Goal: Transaction & Acquisition: Obtain resource

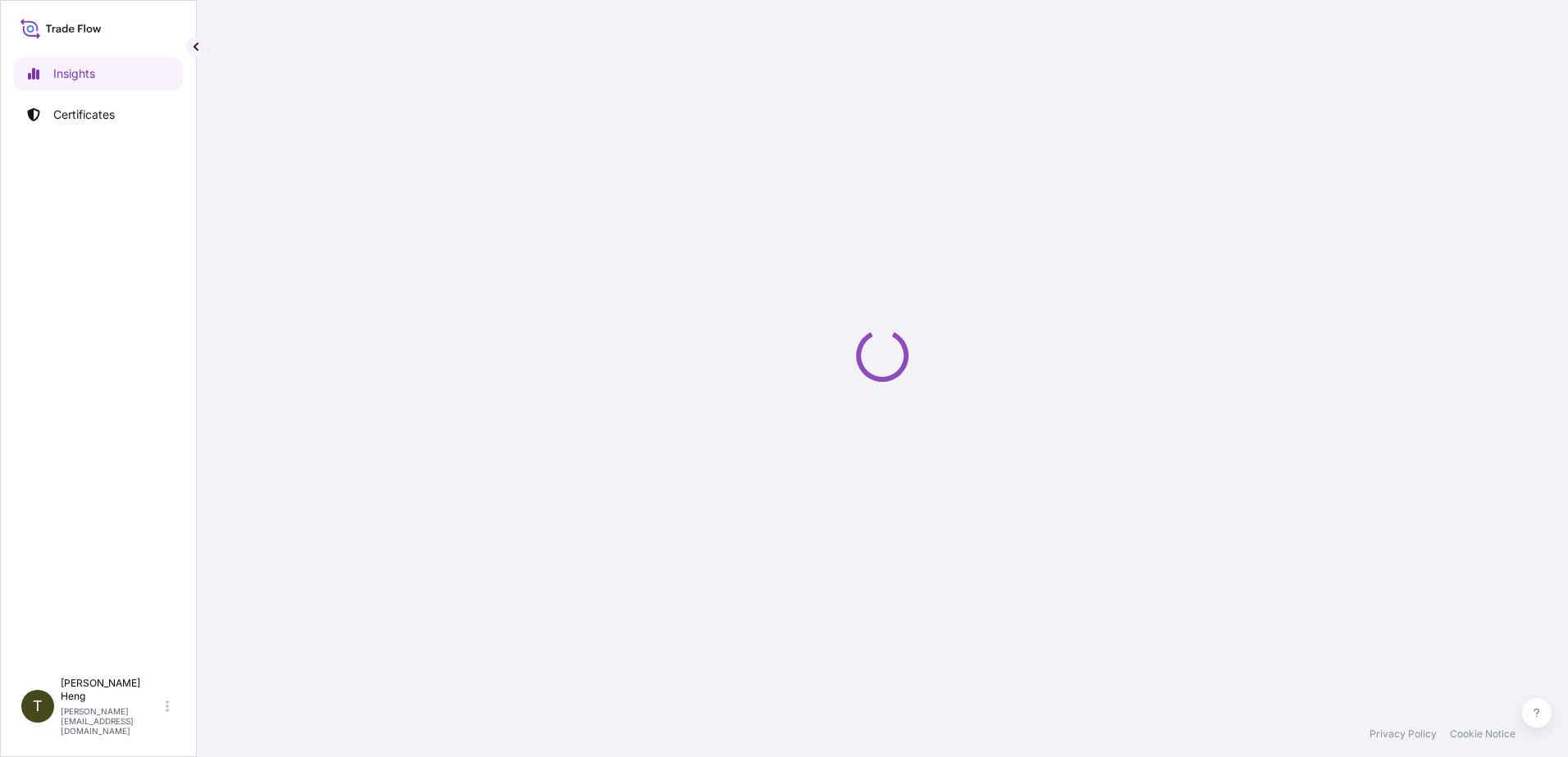
select select "2025"
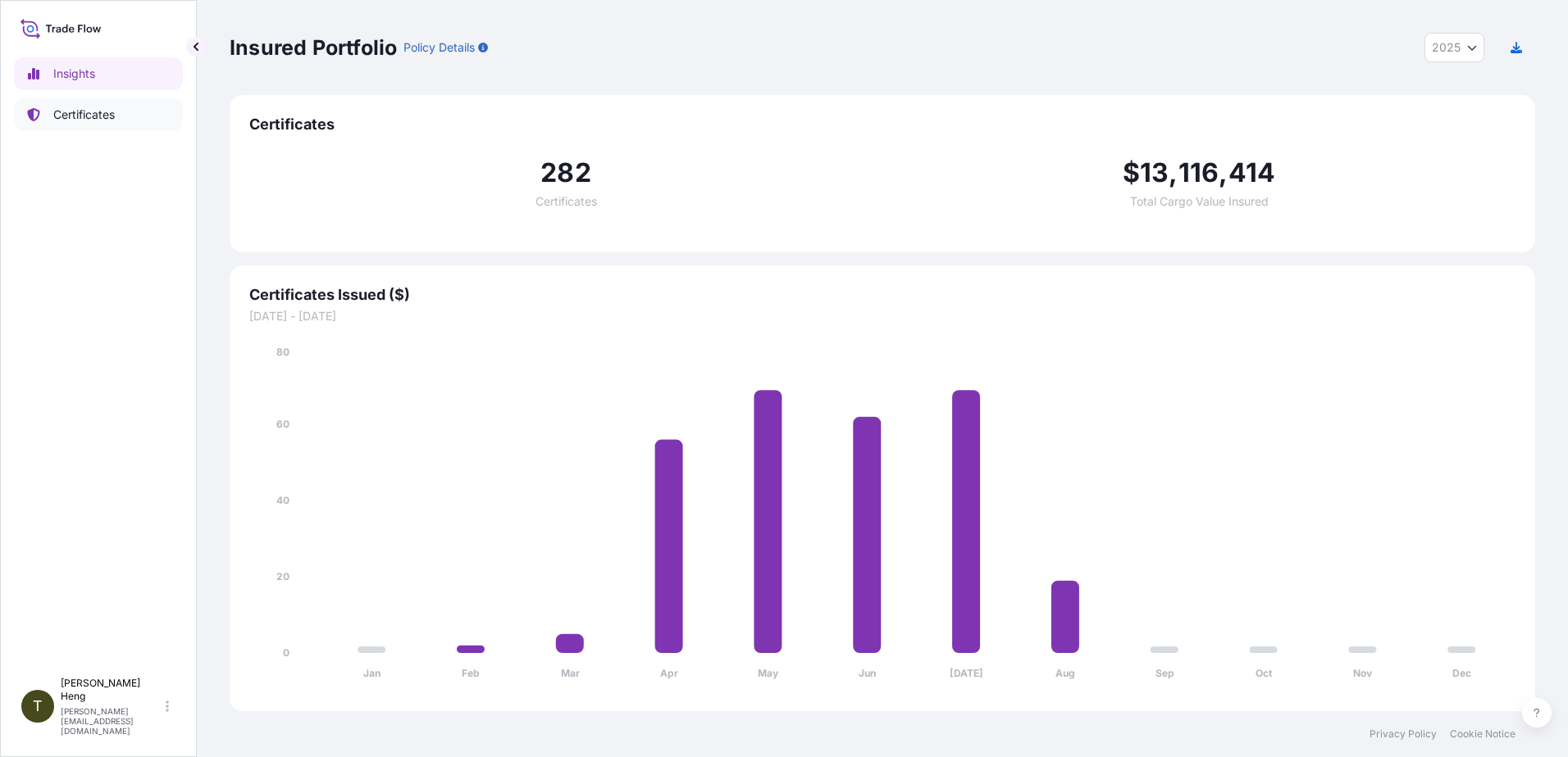
click at [87, 107] on p "Certificates" at bounding box center [84, 115] width 62 height 16
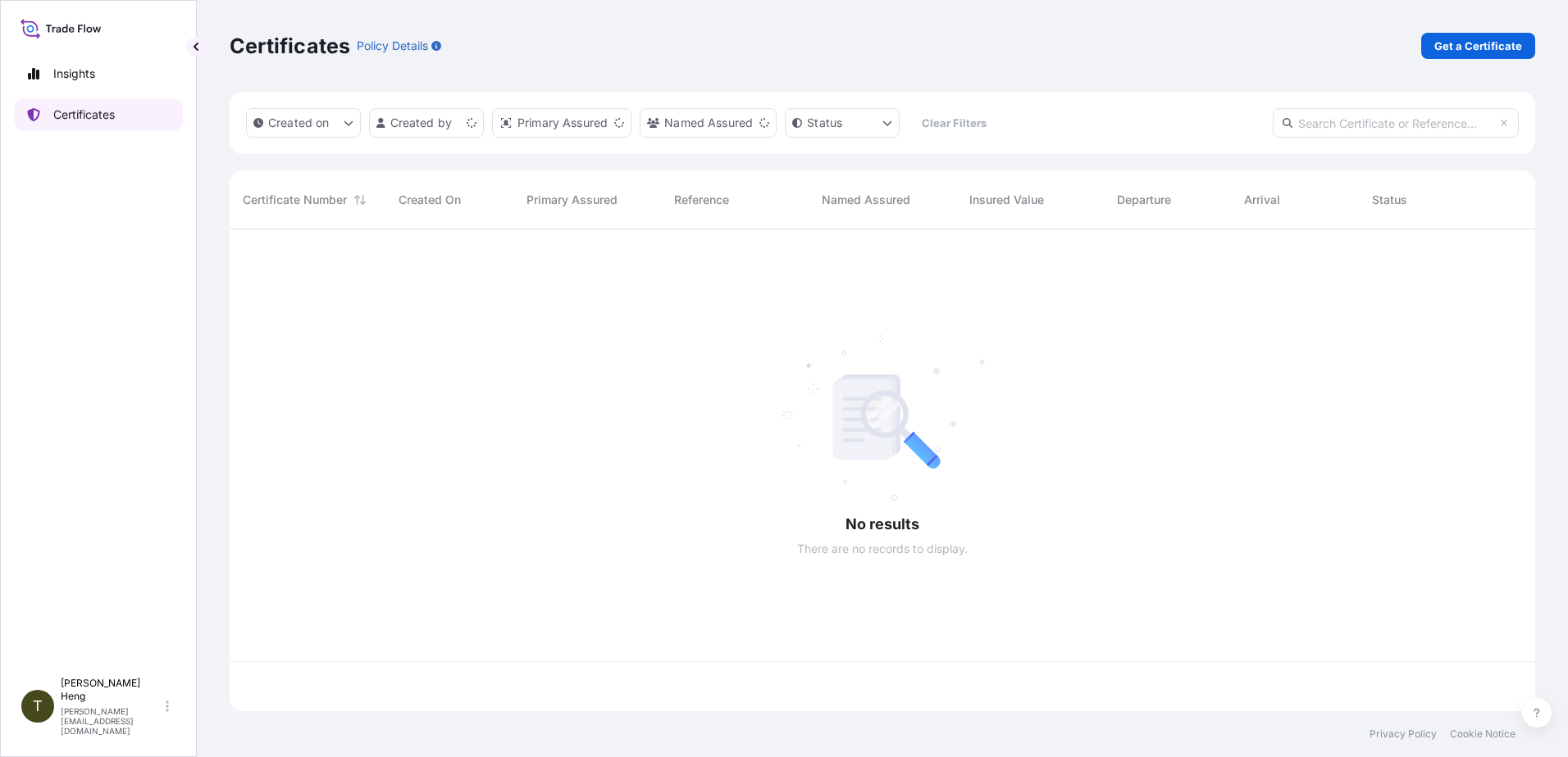
scroll to position [479, 1293]
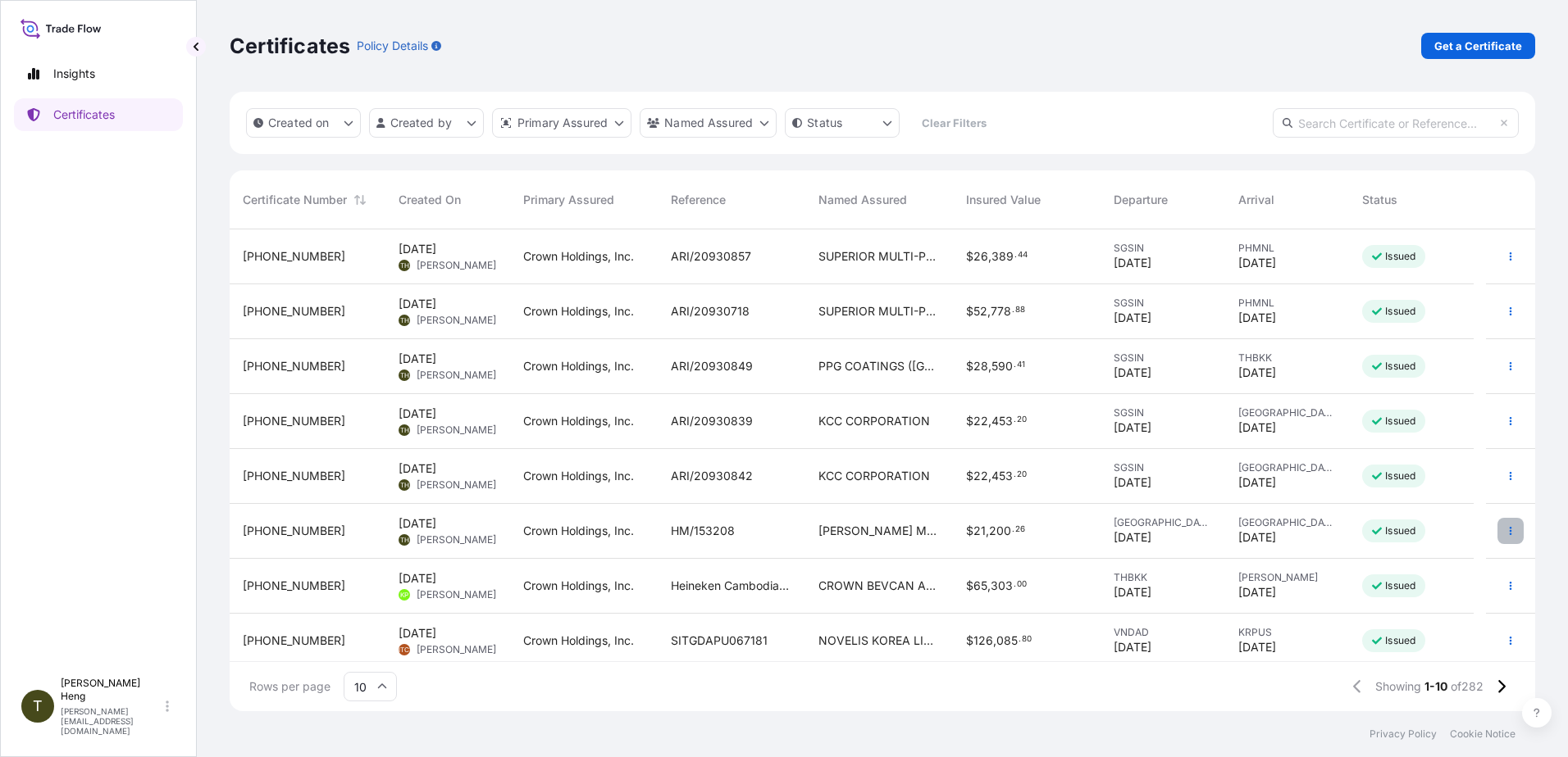
click at [1506, 532] on icon "button" at bounding box center [1510, 530] width 9 height 9
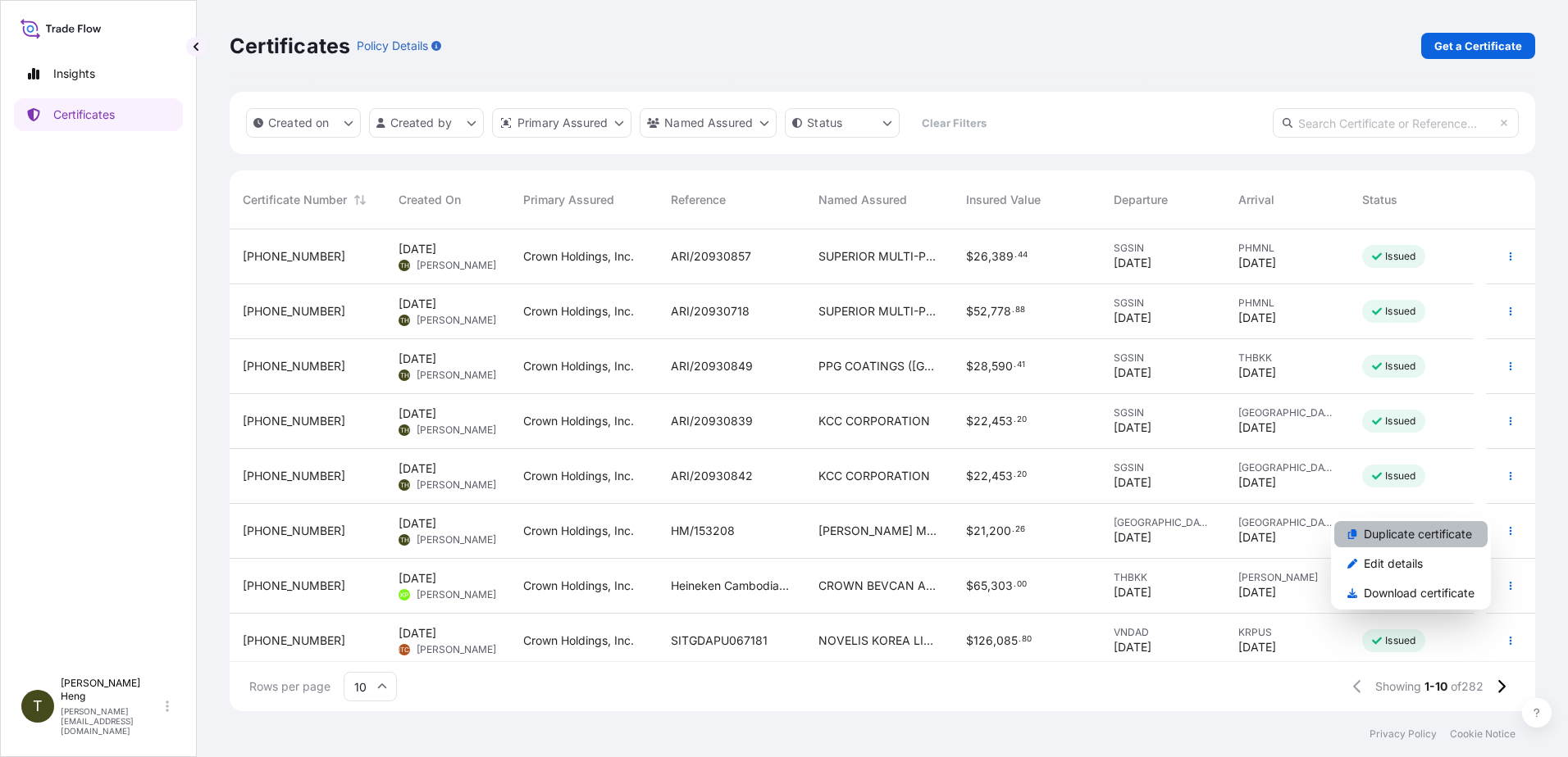
click at [1436, 530] on p "Duplicate certificate" at bounding box center [1418, 534] width 108 height 16
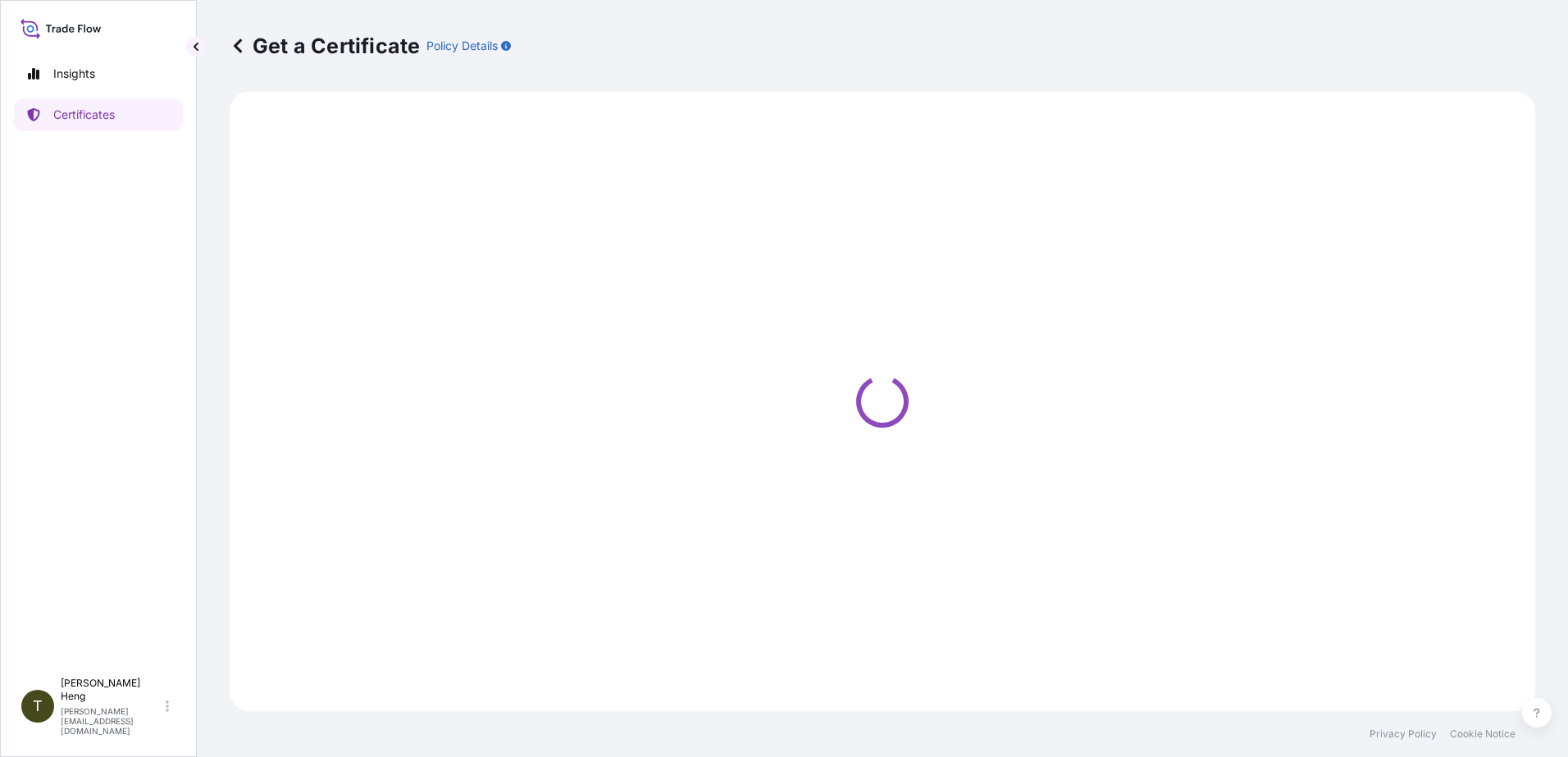
select select "Road"
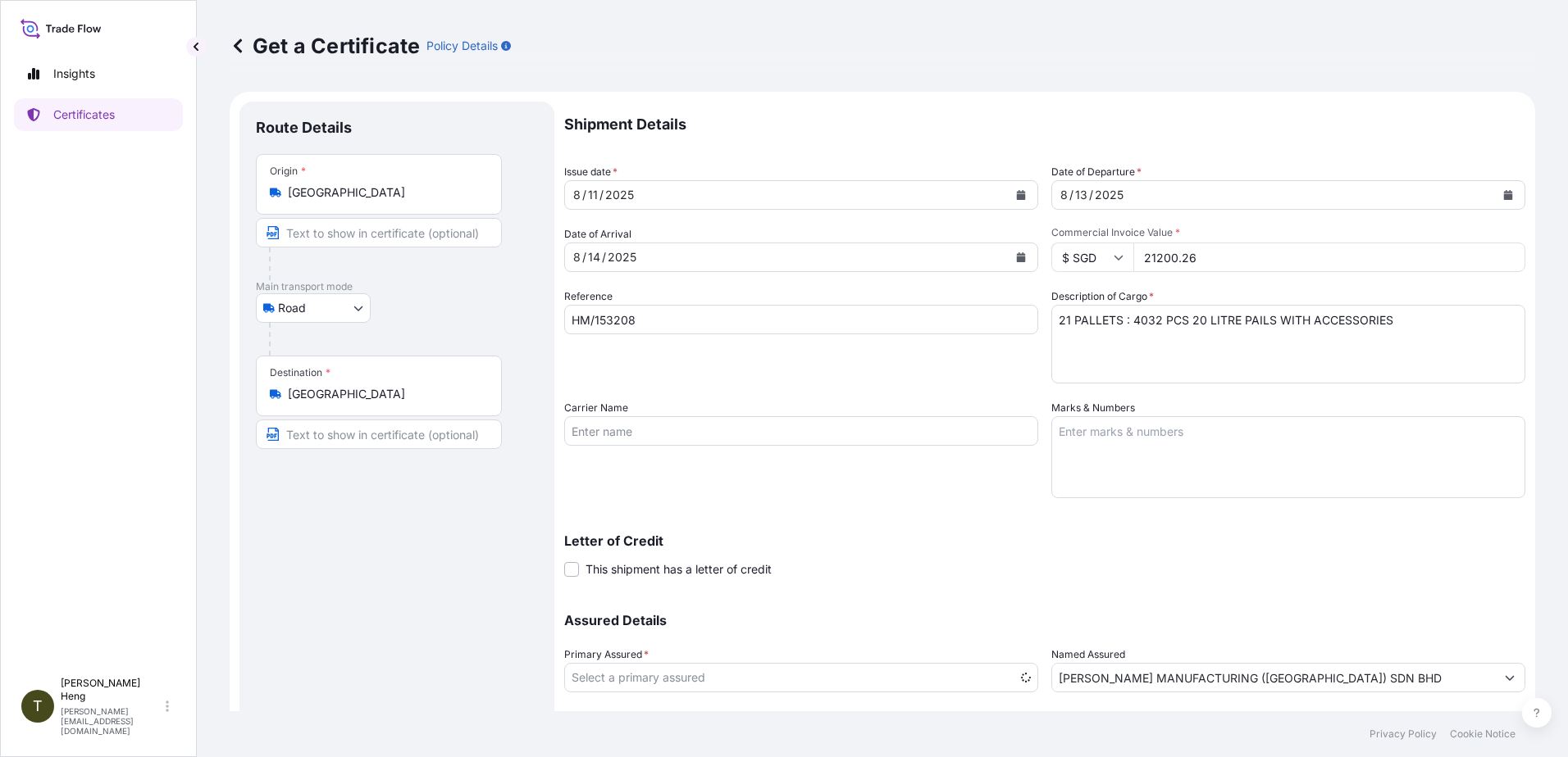
select select "31483"
click at [1016, 193] on icon "Calendar" at bounding box center [1020, 194] width 9 height 9
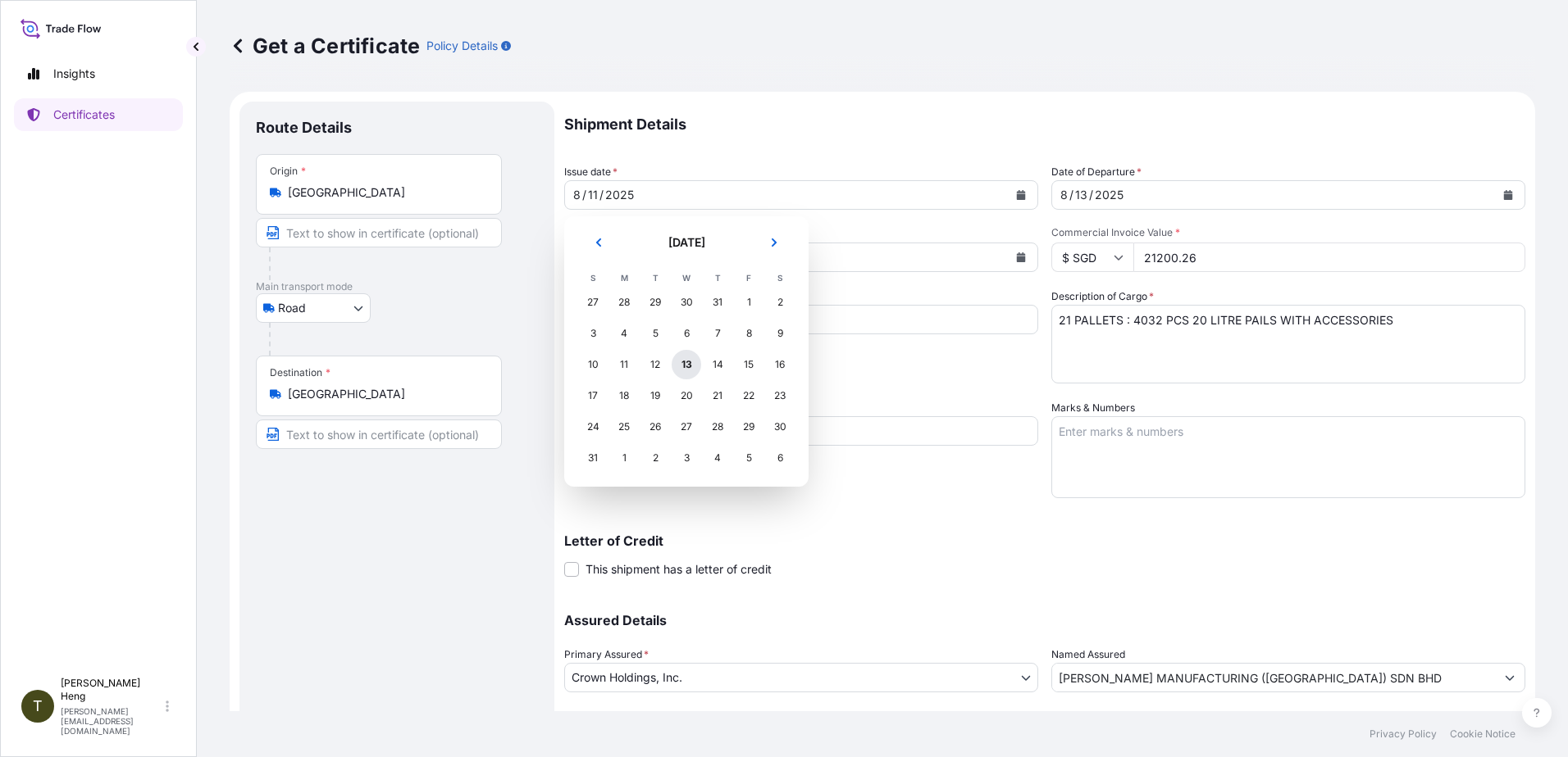
click at [694, 364] on div "13" at bounding box center [686, 364] width 29 height 29
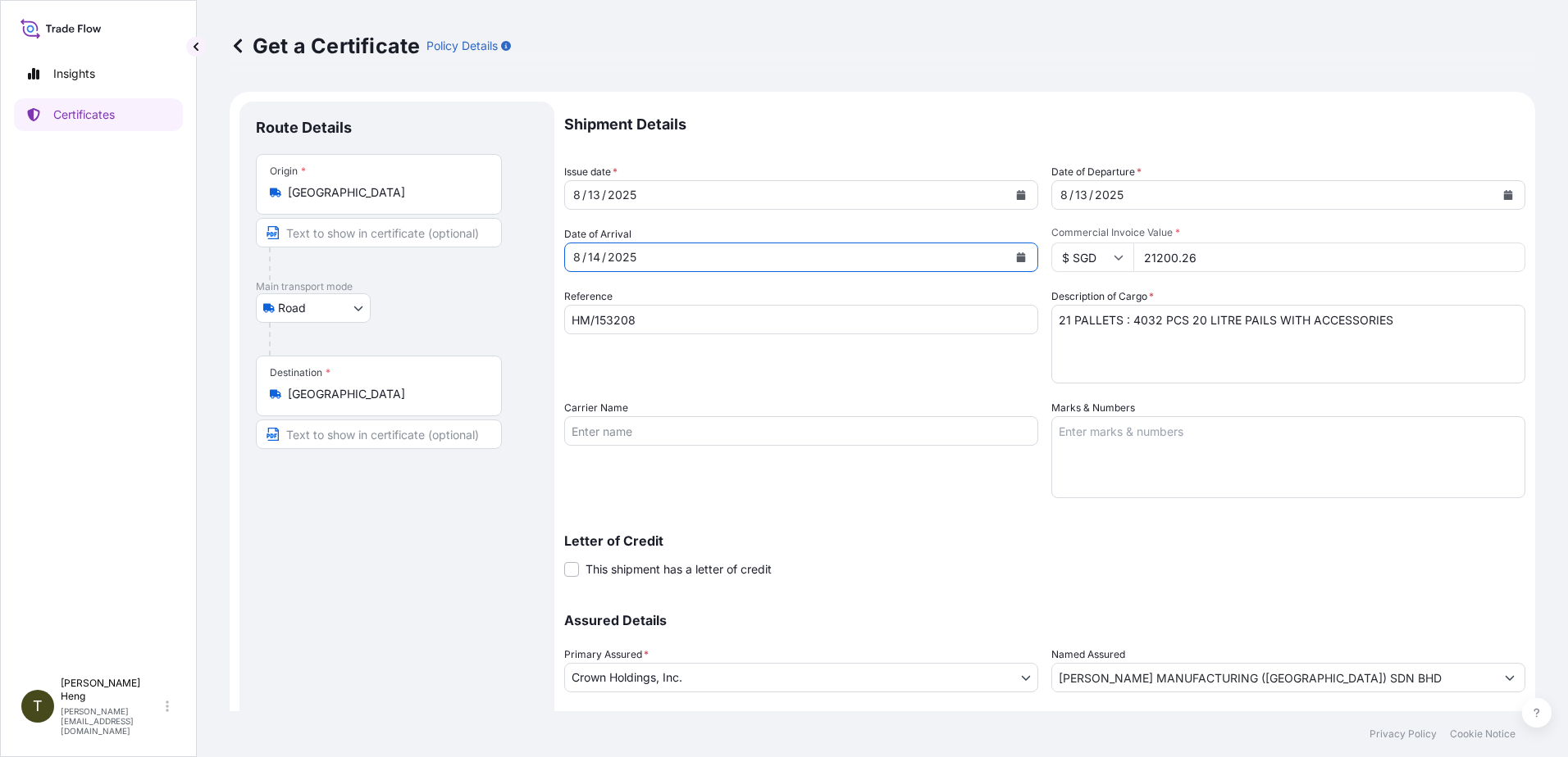
click at [1020, 258] on button "Calendar" at bounding box center [1021, 257] width 27 height 27
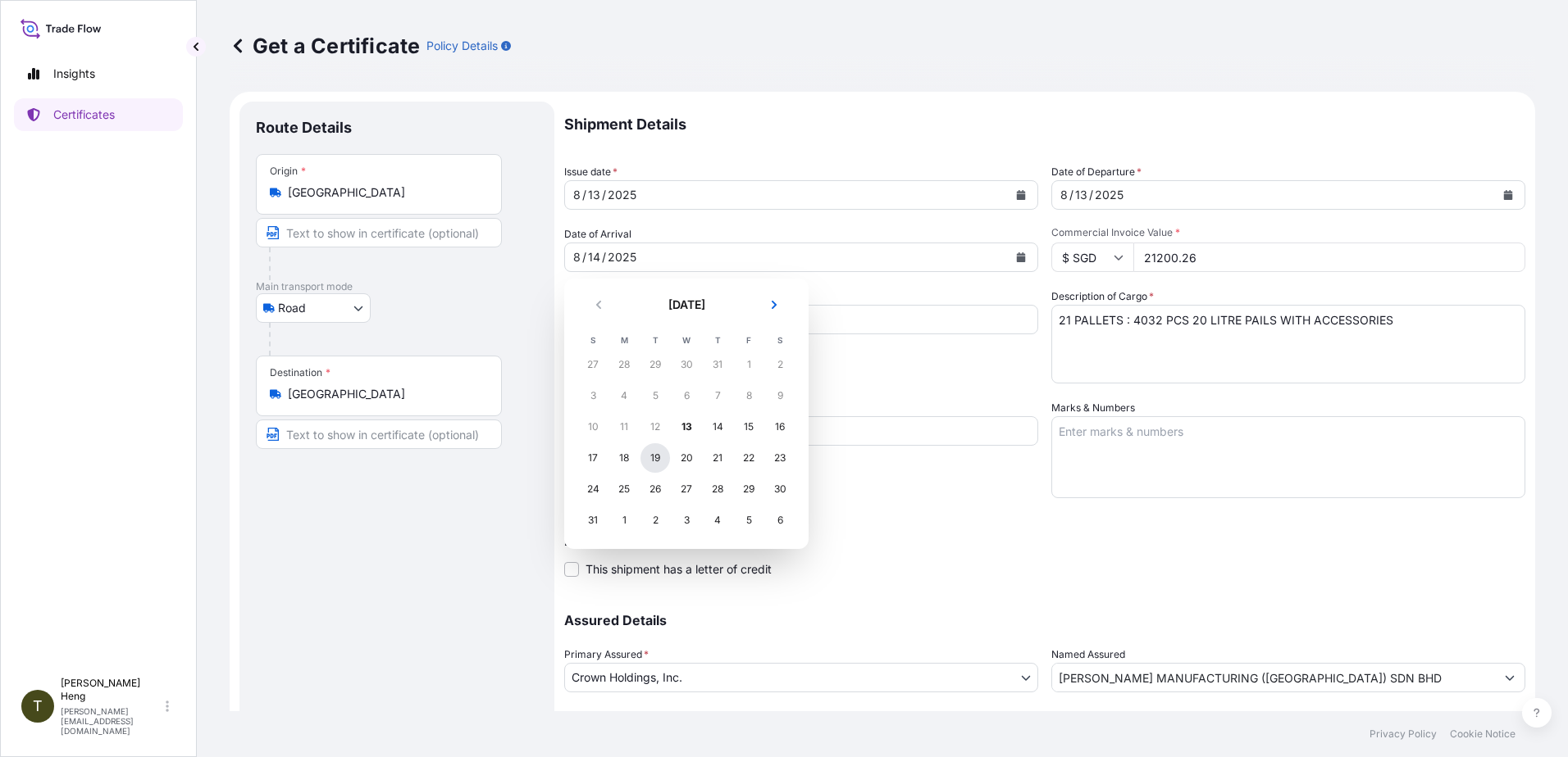
click at [657, 452] on div "19" at bounding box center [655, 458] width 29 height 29
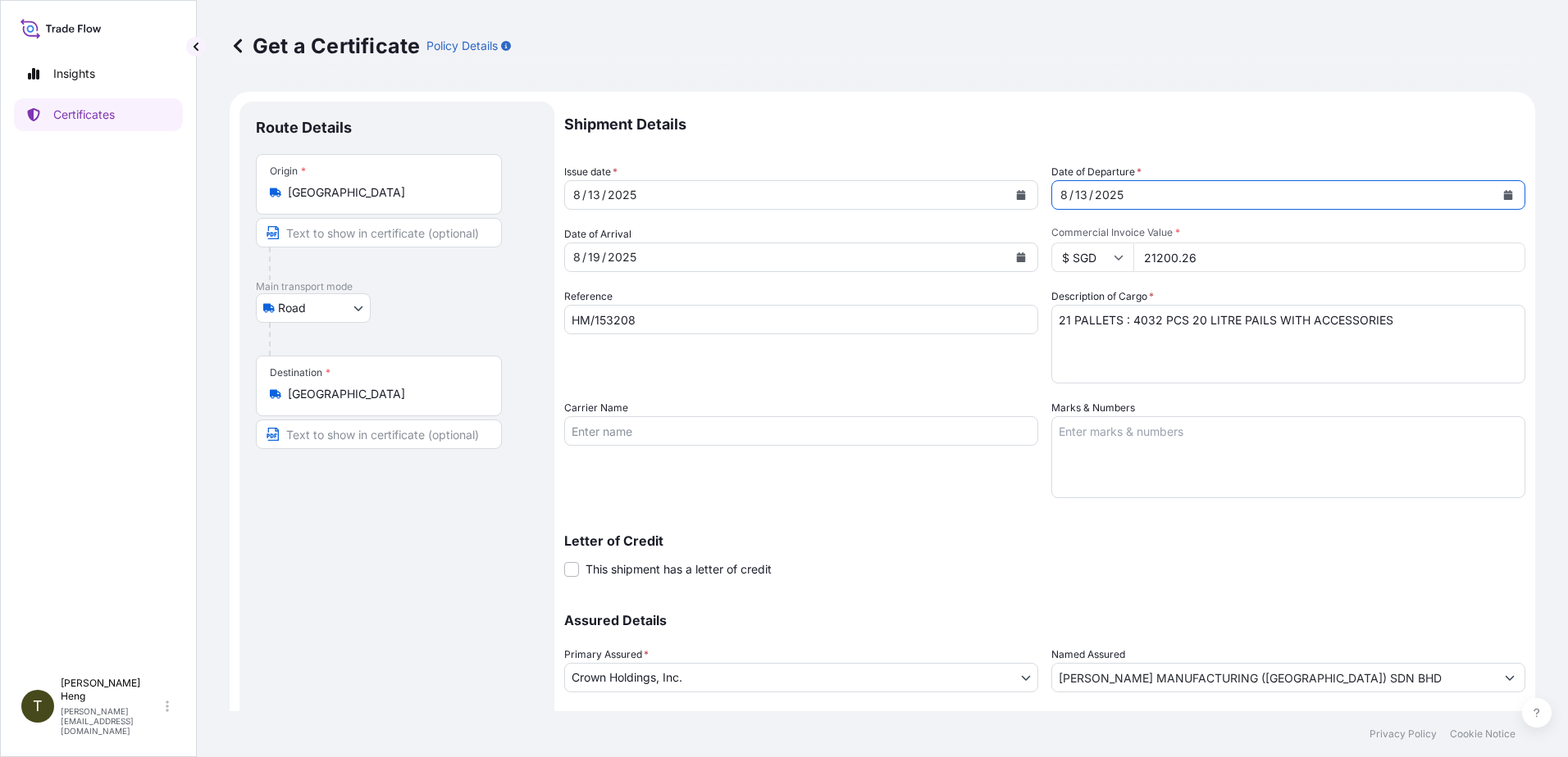
click at [1504, 191] on icon "Calendar" at bounding box center [1508, 194] width 9 height 9
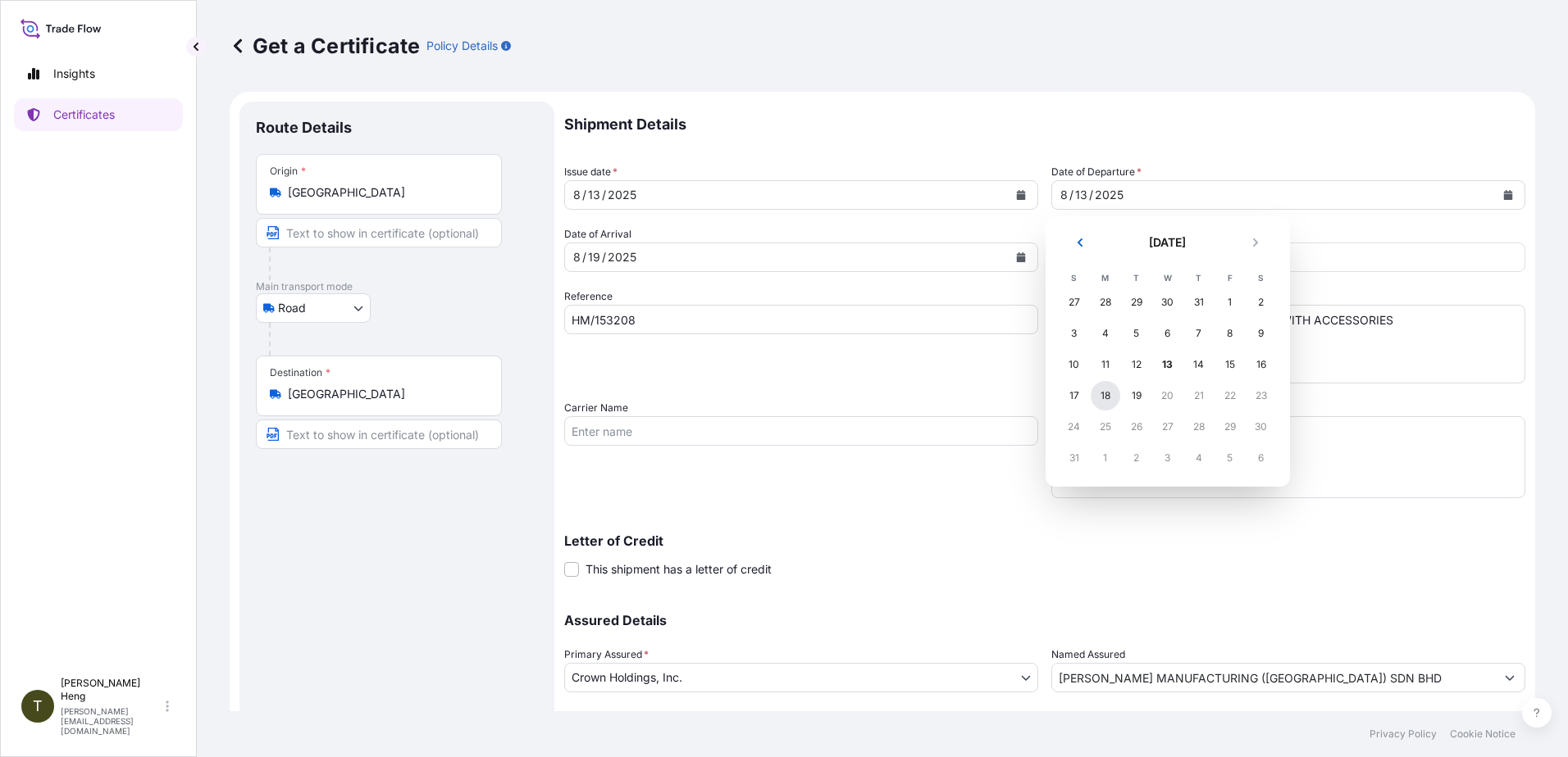
click at [1103, 402] on div "18" at bounding box center [1105, 396] width 29 height 29
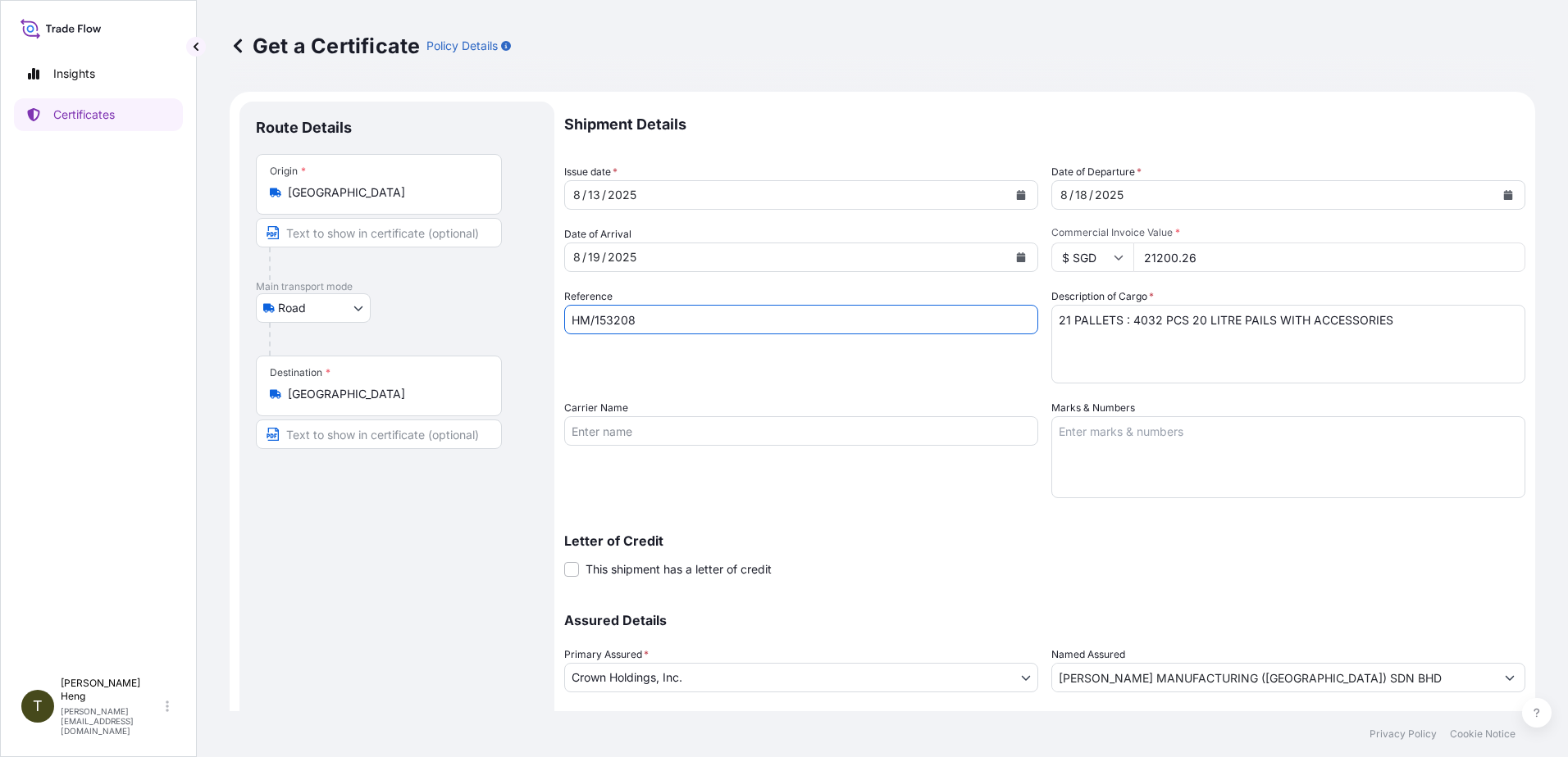
click at [641, 317] on input "HM/153208" at bounding box center [801, 319] width 474 height 29
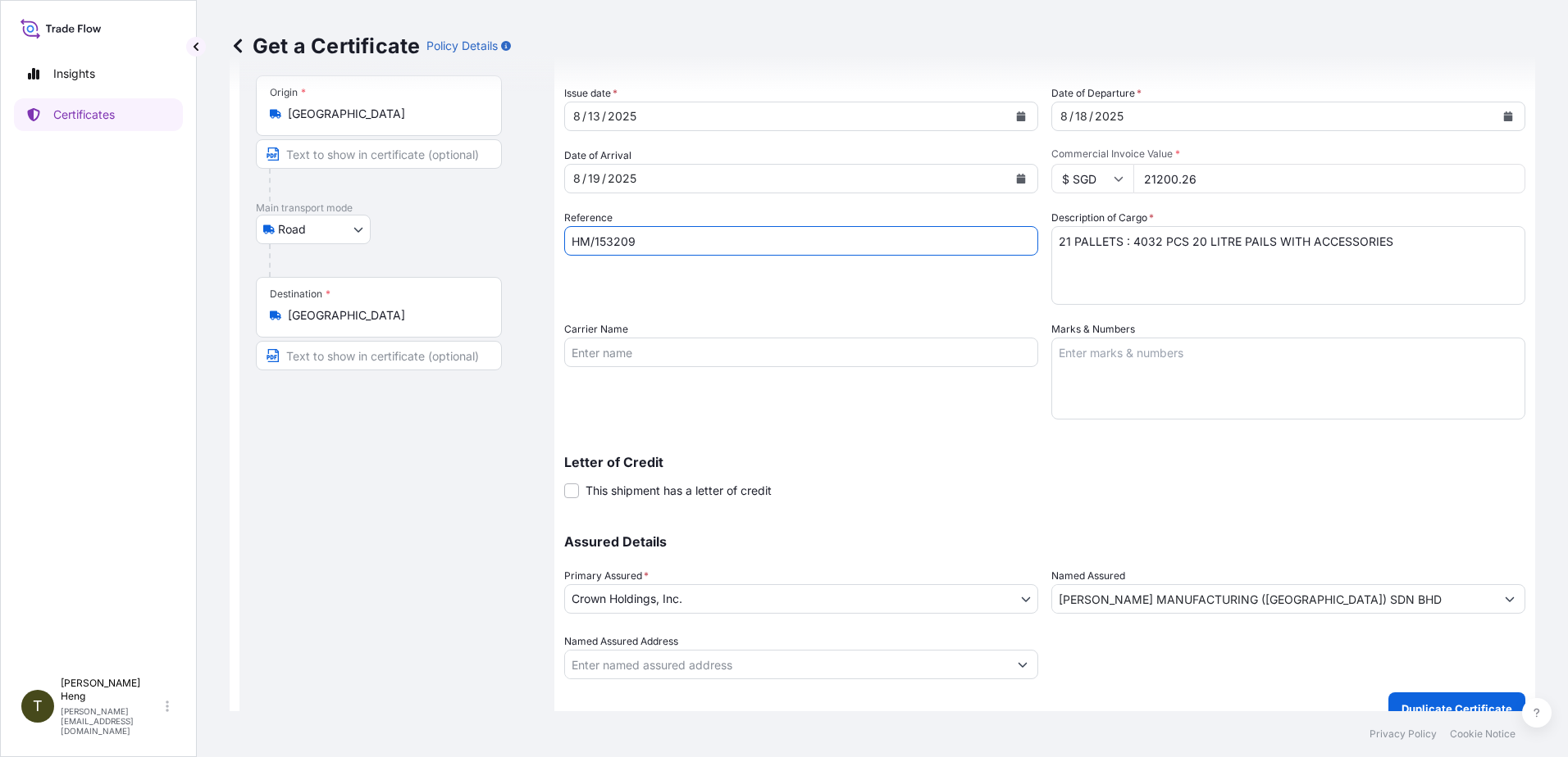
scroll to position [103, 0]
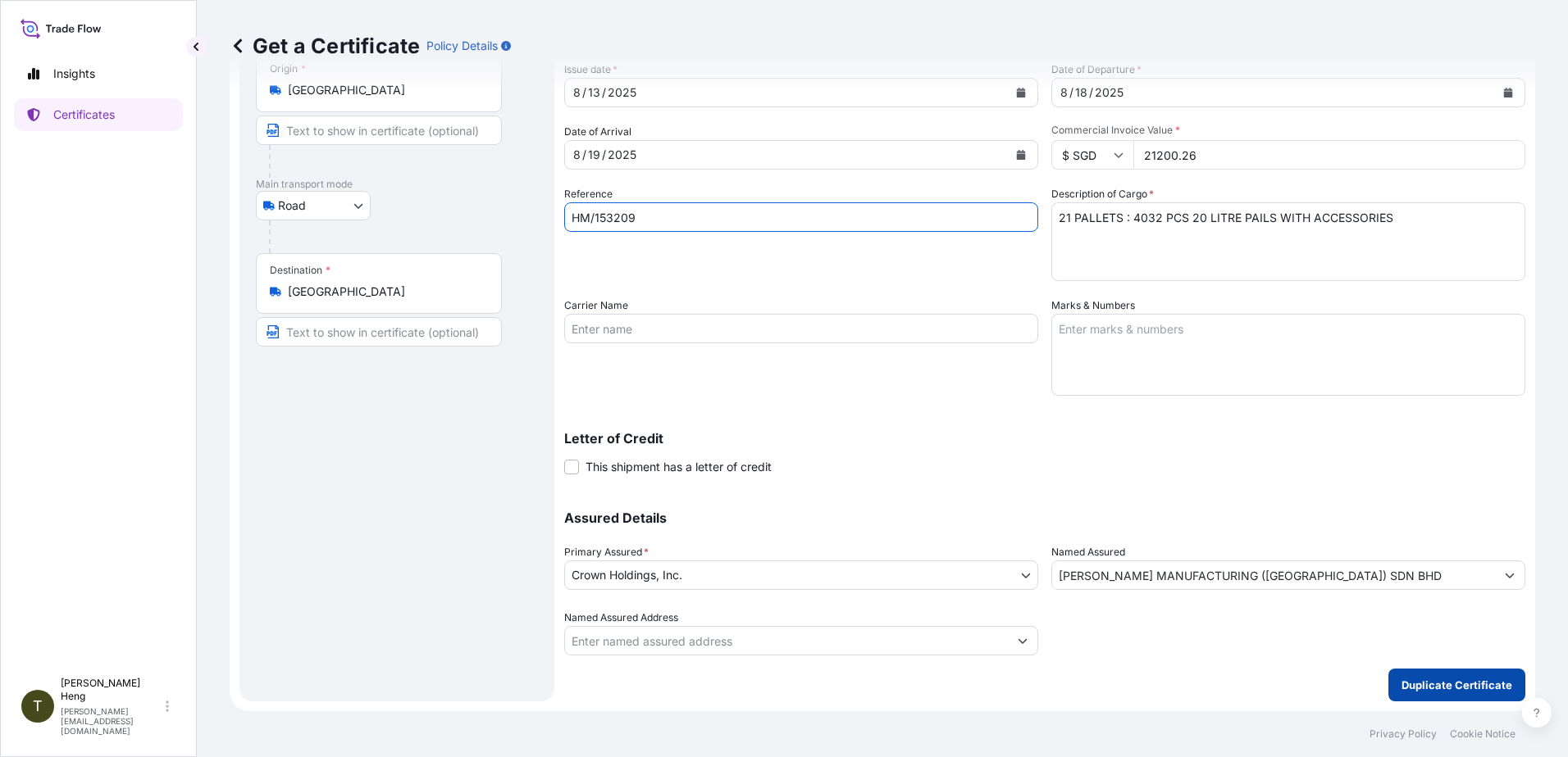
type input "HM/153209"
click at [1405, 690] on p "Duplicate Certificate" at bounding box center [1457, 685] width 110 height 16
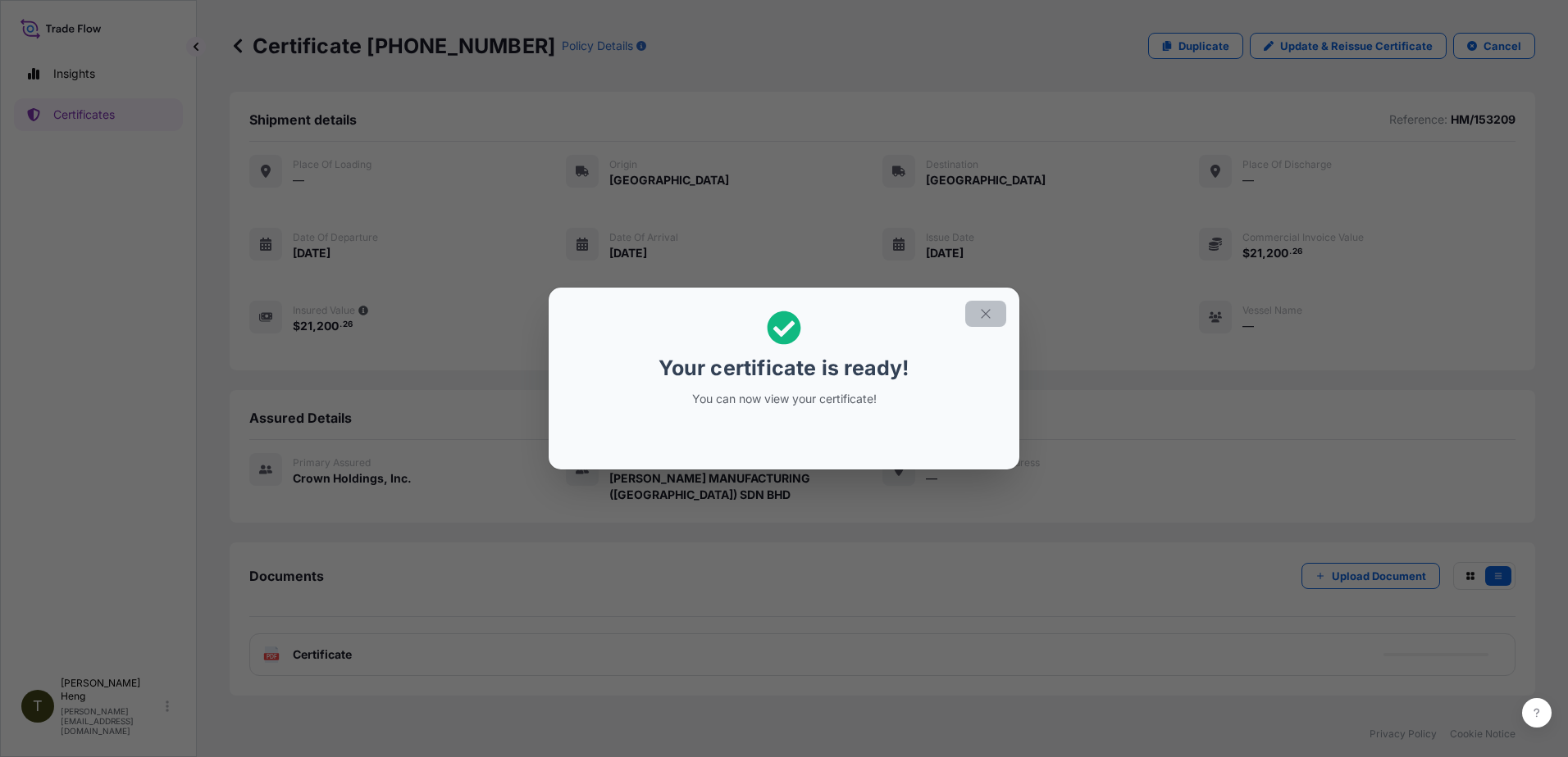
click at [986, 315] on icon "button" at bounding box center [985, 313] width 15 height 15
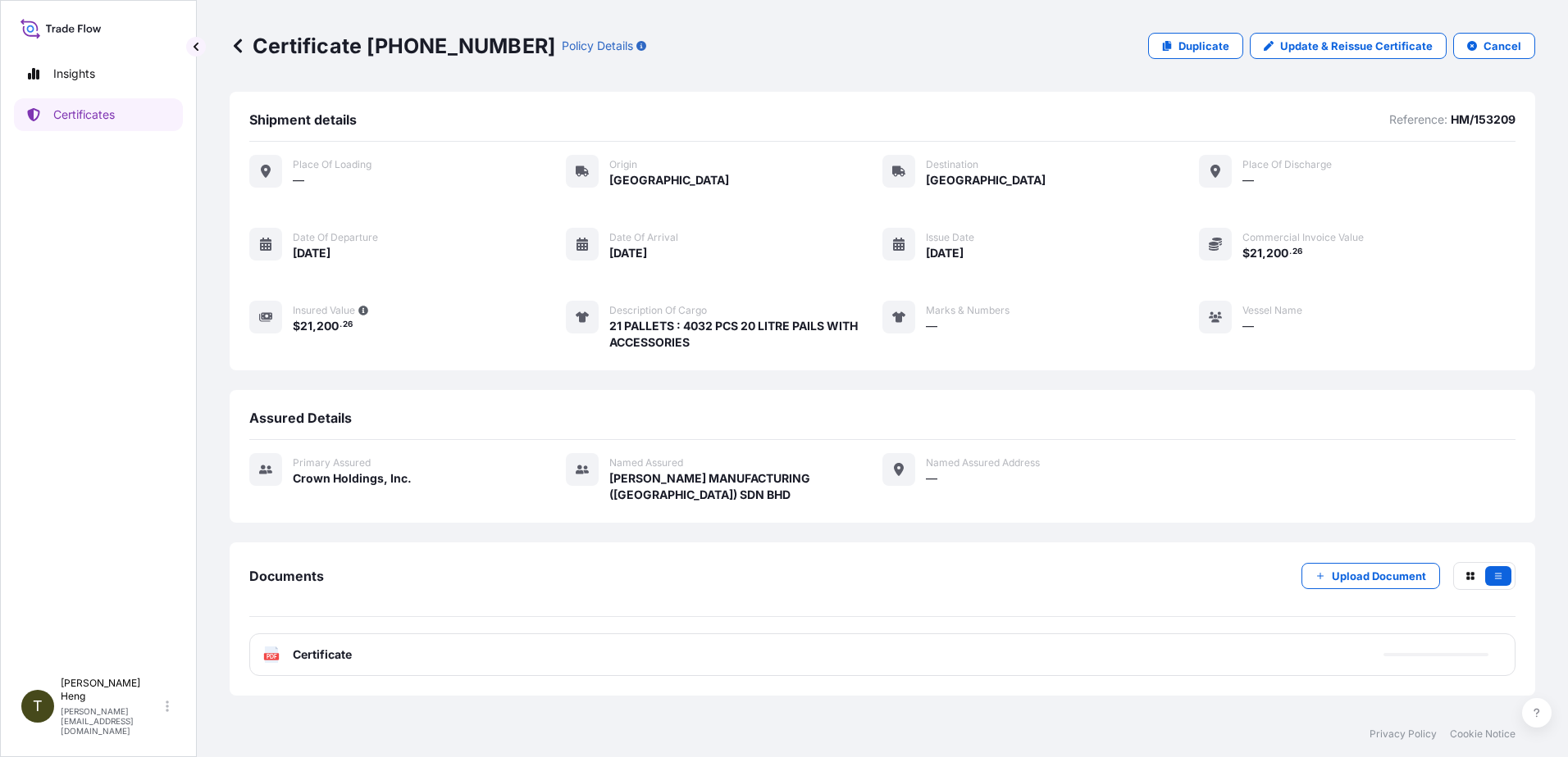
click at [273, 654] on text "PDF" at bounding box center [271, 657] width 10 height 6
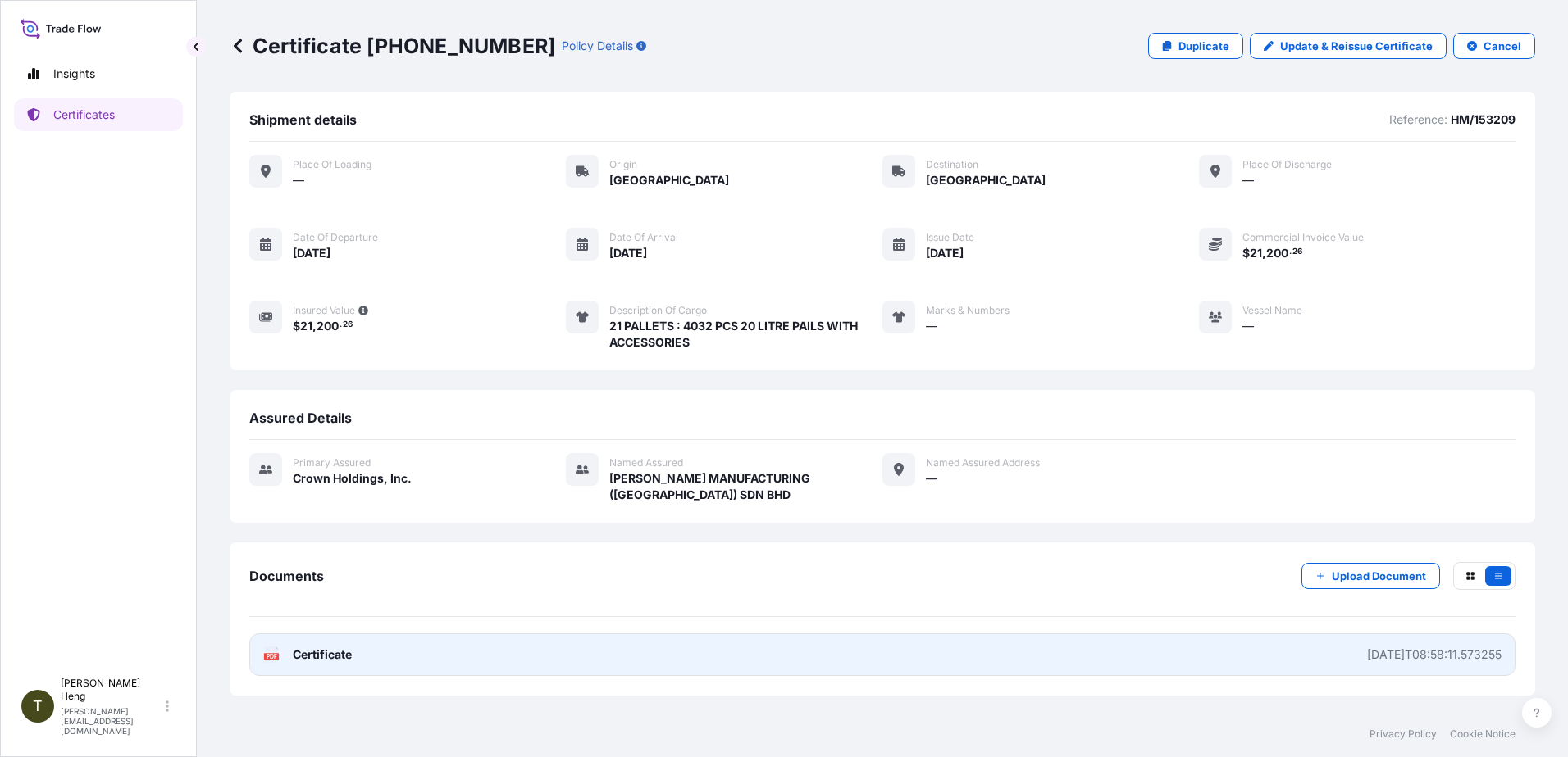
click at [276, 655] on text "PDF" at bounding box center [271, 657] width 10 height 6
